Goal: Information Seeking & Learning: Learn about a topic

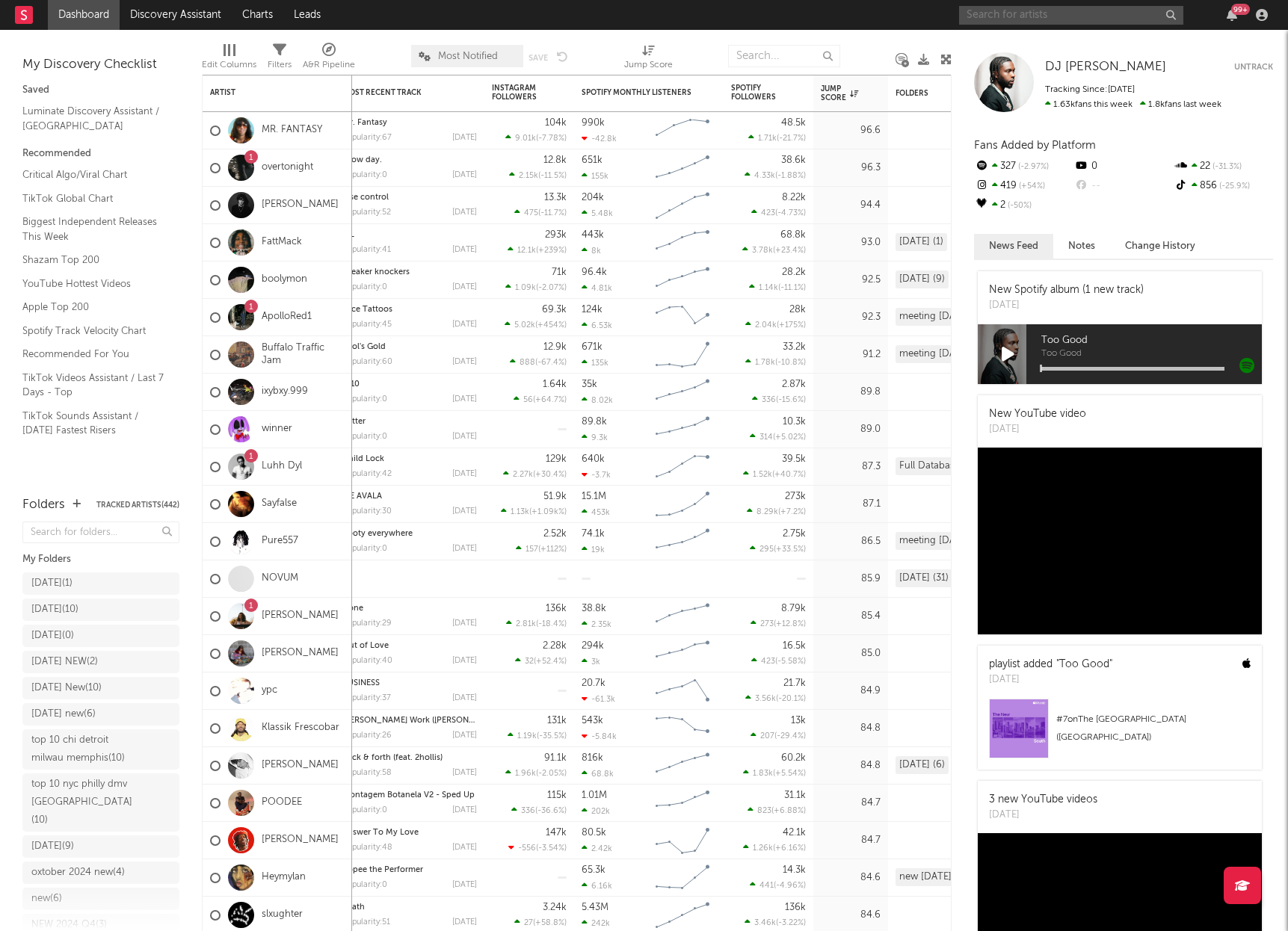
click at [1028, 13] on input "text" at bounding box center [1071, 15] width 224 height 19
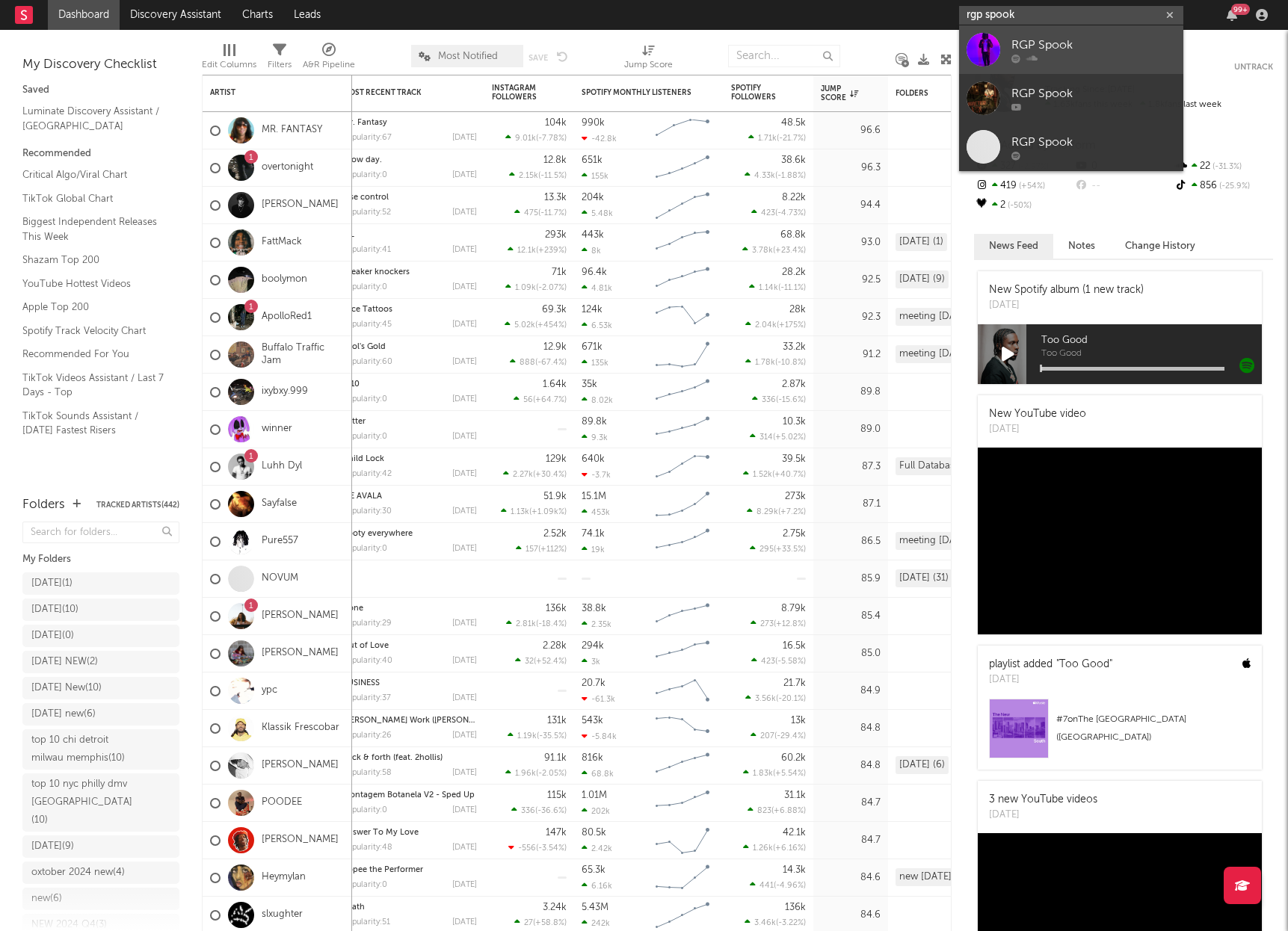
type input "rgp spook"
click at [1087, 49] on div "RGP Spook" at bounding box center [1094, 44] width 165 height 18
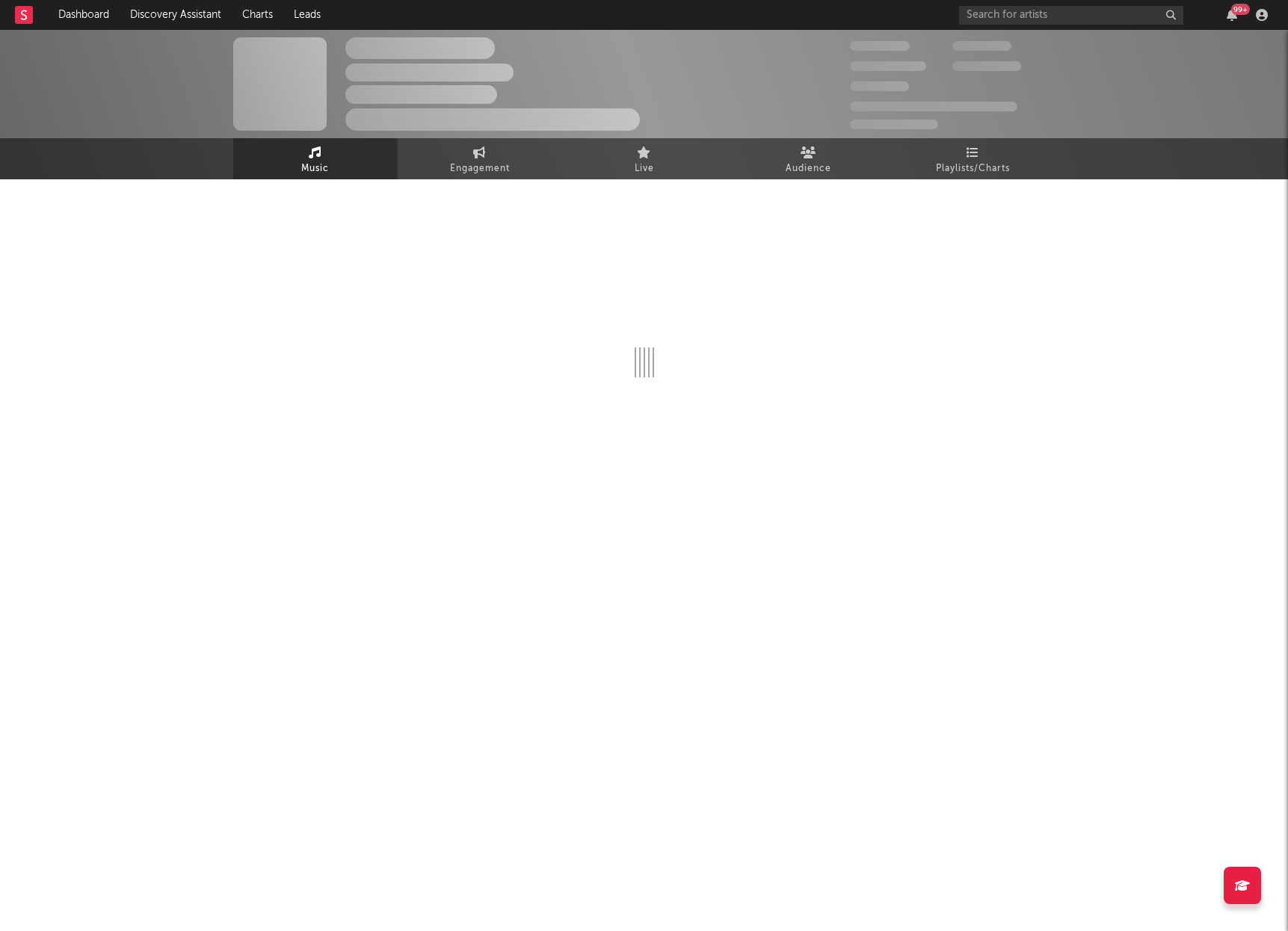
select select "1w"
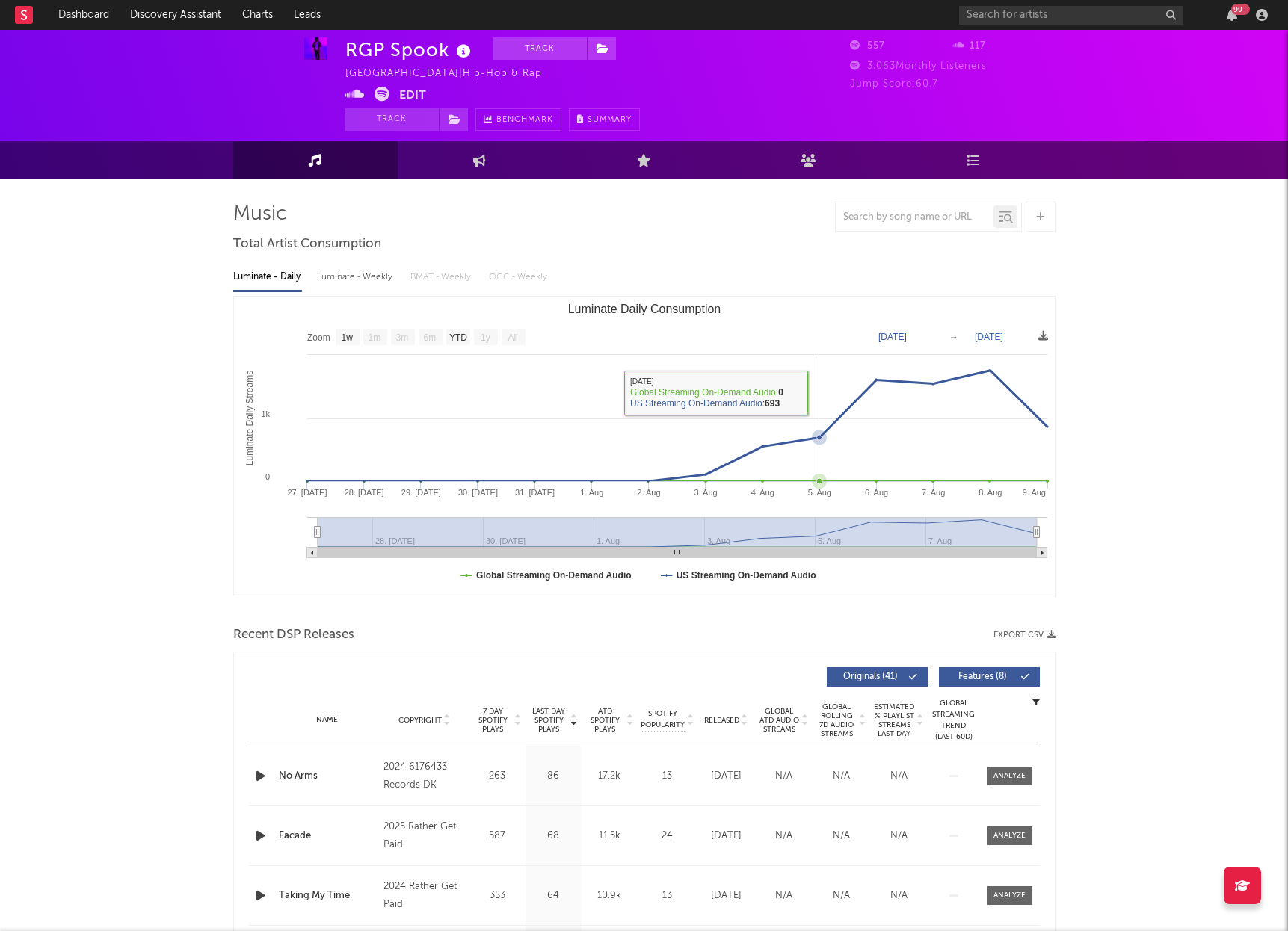
scroll to position [25, 0]
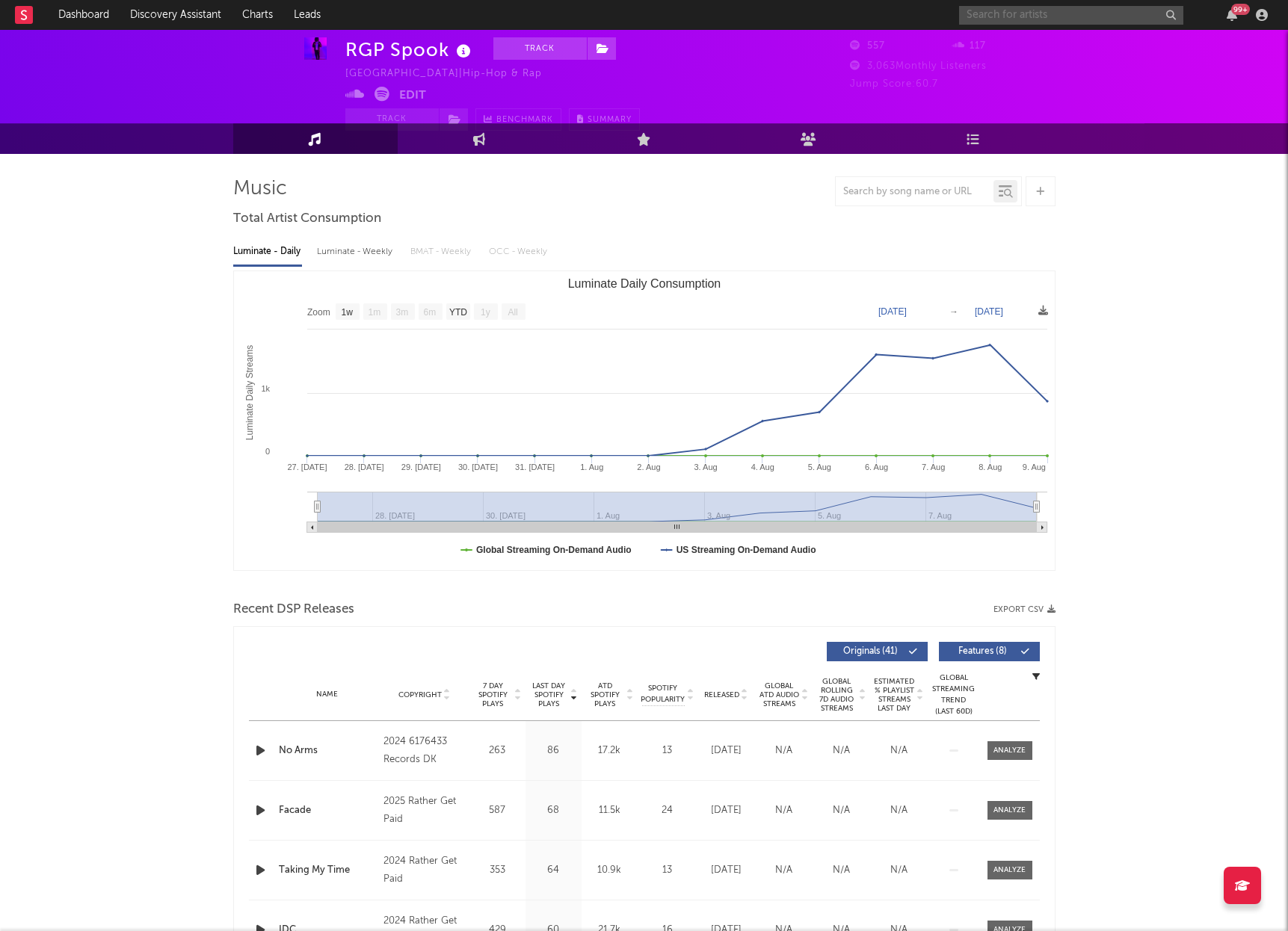
click at [1029, 13] on input "text" at bounding box center [1071, 15] width 224 height 19
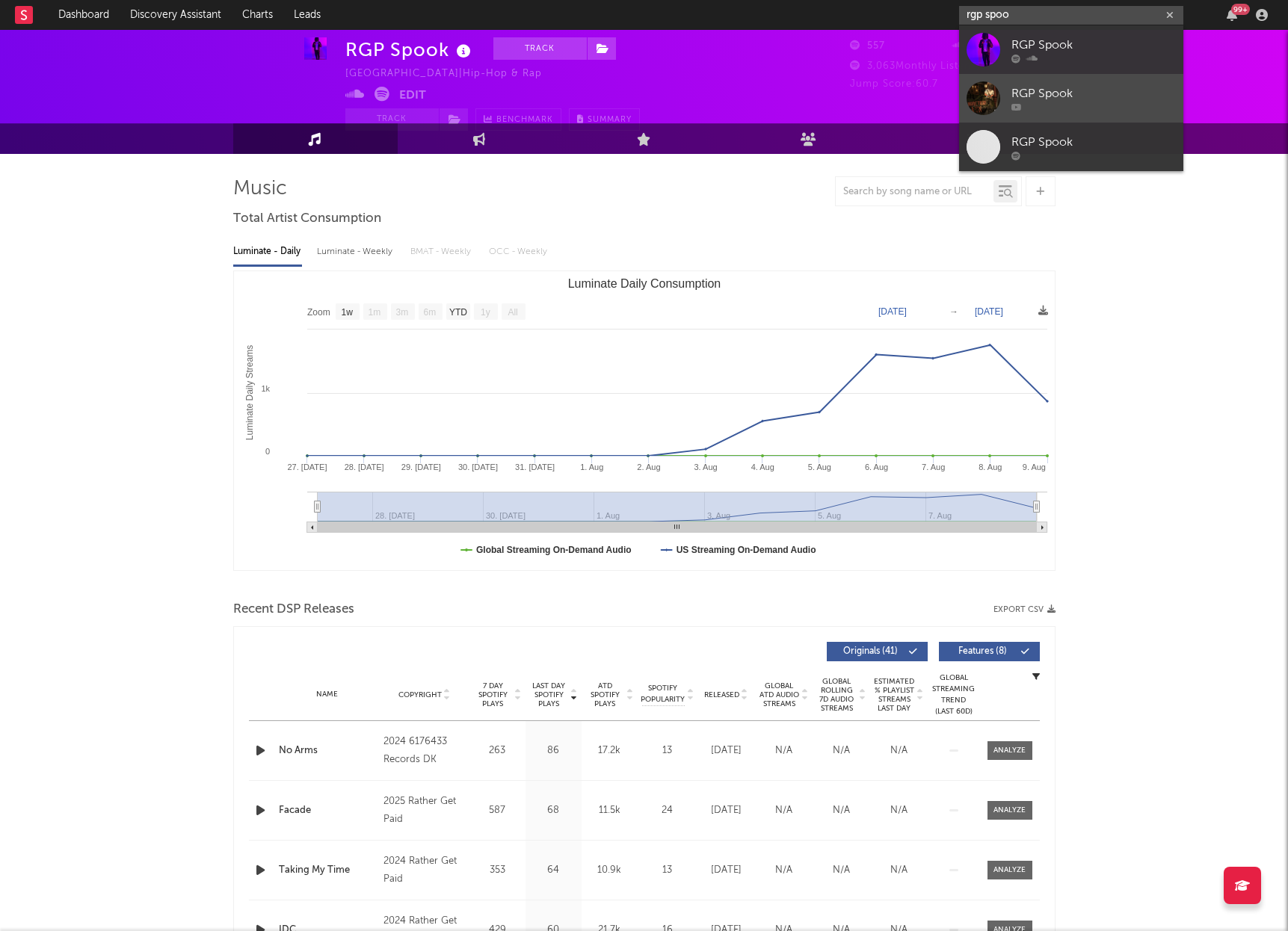
type input "rgp spoo"
click at [1063, 84] on div "RGP Spook" at bounding box center [1094, 93] width 165 height 18
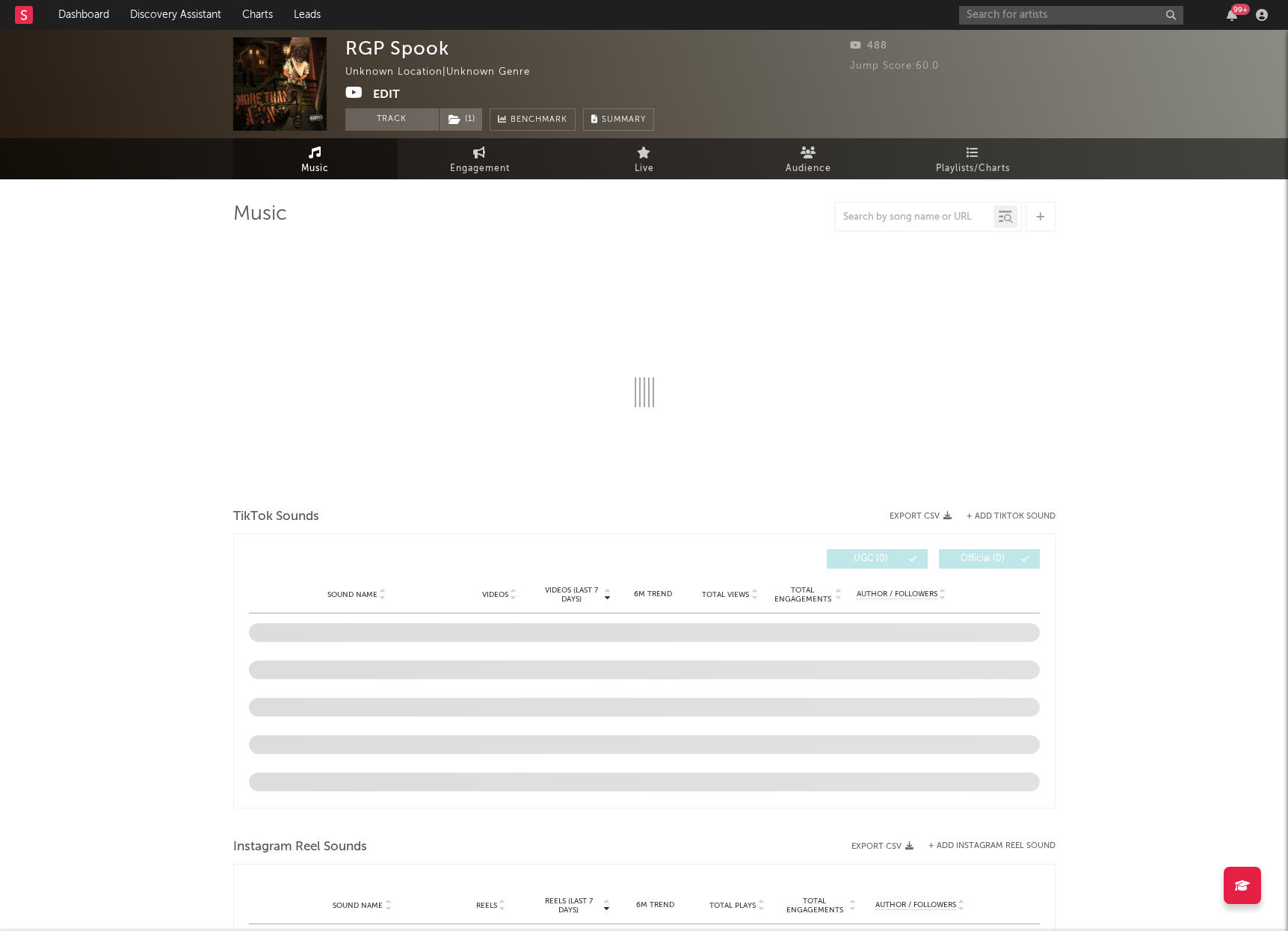
select select "1w"
